Goal: Information Seeking & Learning: Learn about a topic

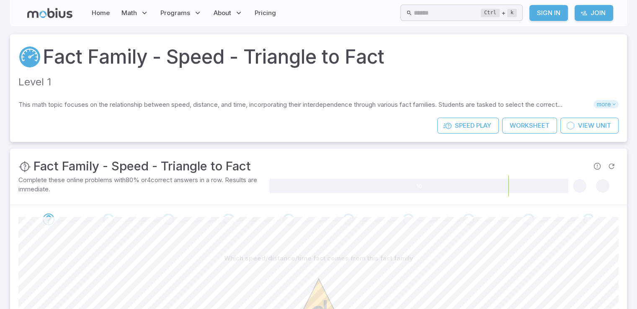
click at [612, 103] on icon at bounding box center [614, 104] width 6 height 6
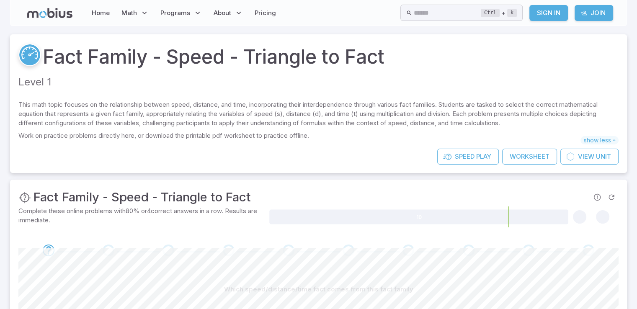
click at [31, 57] on icon at bounding box center [29, 54] width 21 height 21
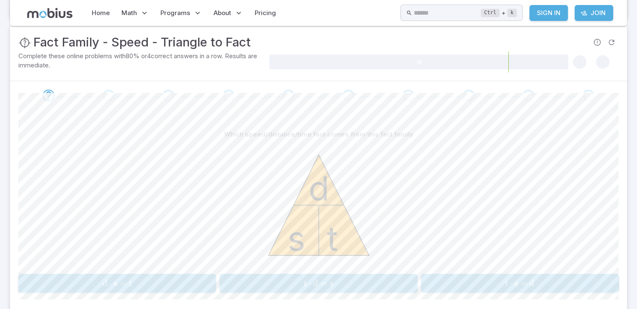
scroll to position [42, 0]
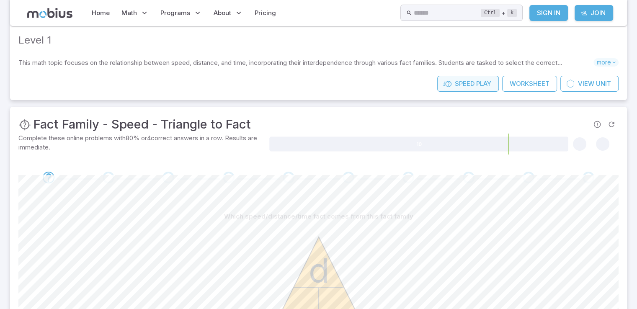
click at [481, 80] on span "Play" at bounding box center [483, 83] width 15 height 9
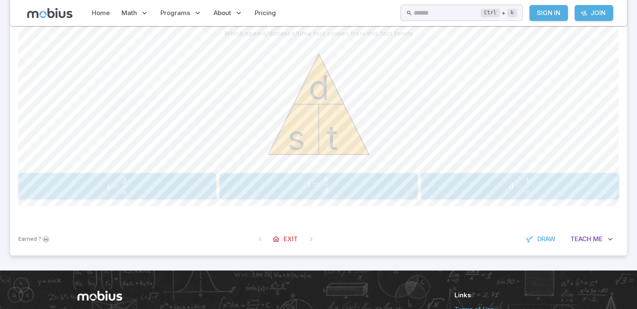
scroll to position [251, 0]
